Goal: Transaction & Acquisition: Subscribe to service/newsletter

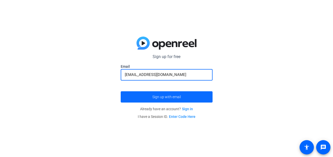
click at [199, 96] on span "submit" at bounding box center [167, 97] width 92 height 12
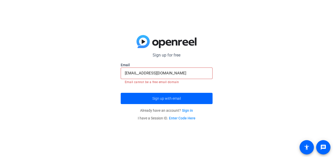
click at [207, 74] on input "[EMAIL_ADDRESS][DOMAIN_NAME]" at bounding box center [167, 73] width 84 height 6
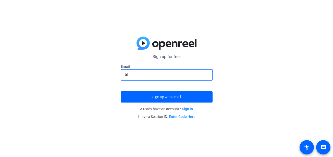
type input "b"
click at [39, 66] on div "Sign up for free [EMAIL_ADDRESS][DOMAIN_NAME] Email Sign up with email Already …" at bounding box center [166, 78] width 333 height 157
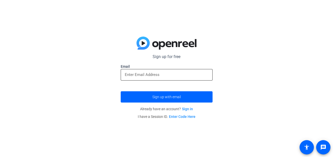
click at [203, 73] on input "email" at bounding box center [167, 75] width 84 height 6
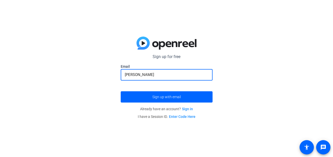
type input "J"
type input "[PERSON_NAME][EMAIL_ADDRESS][DOMAIN_NAME]"
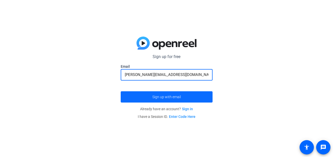
click at [202, 96] on span "submit" at bounding box center [167, 97] width 92 height 12
